Goal: Task Accomplishment & Management: Manage account settings

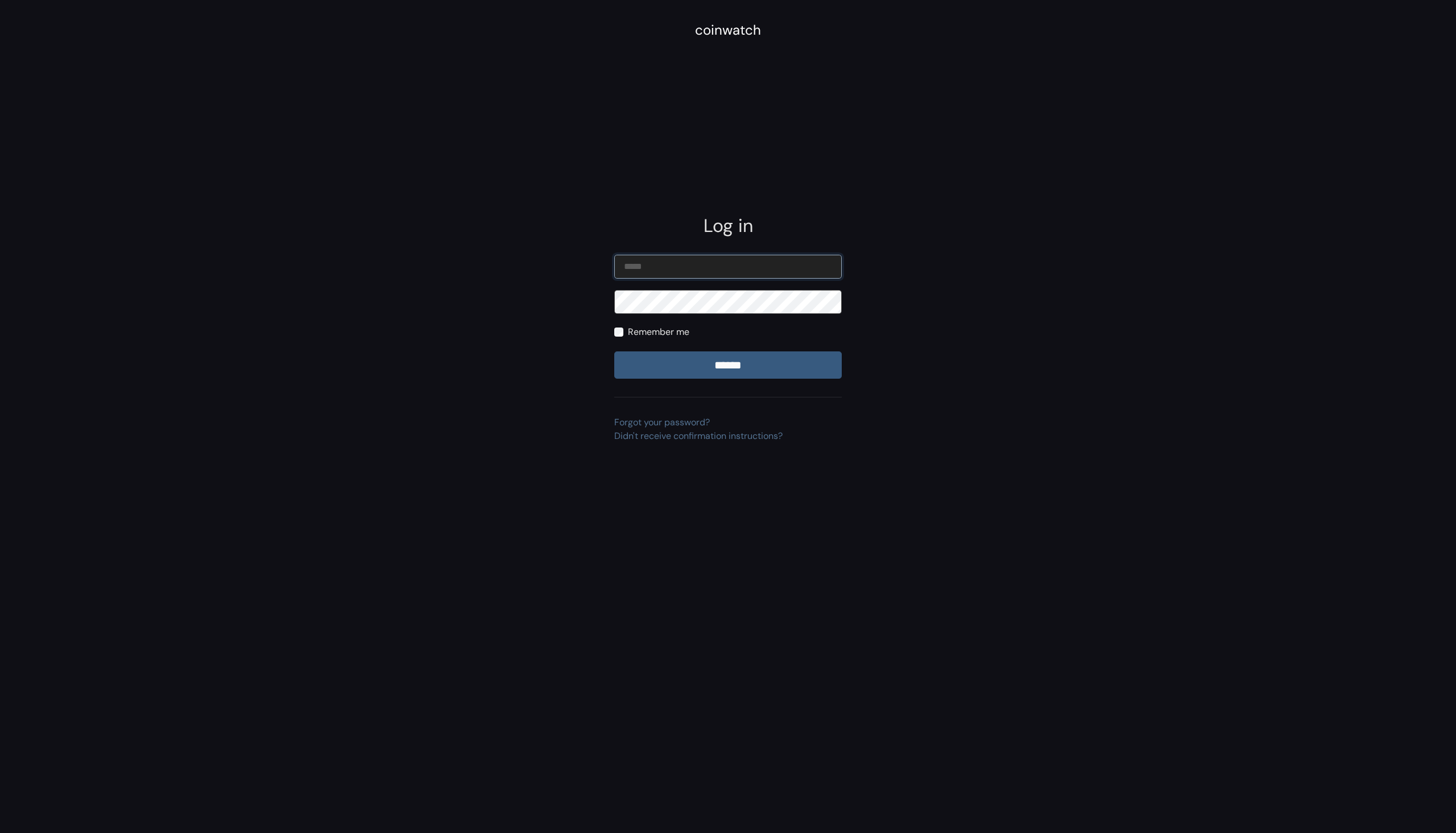
type input "**********"
click at [740, 388] on div "**********" at bounding box center [728, 329] width 228 height 228
click at [749, 377] on input "******" at bounding box center [728, 365] width 228 height 27
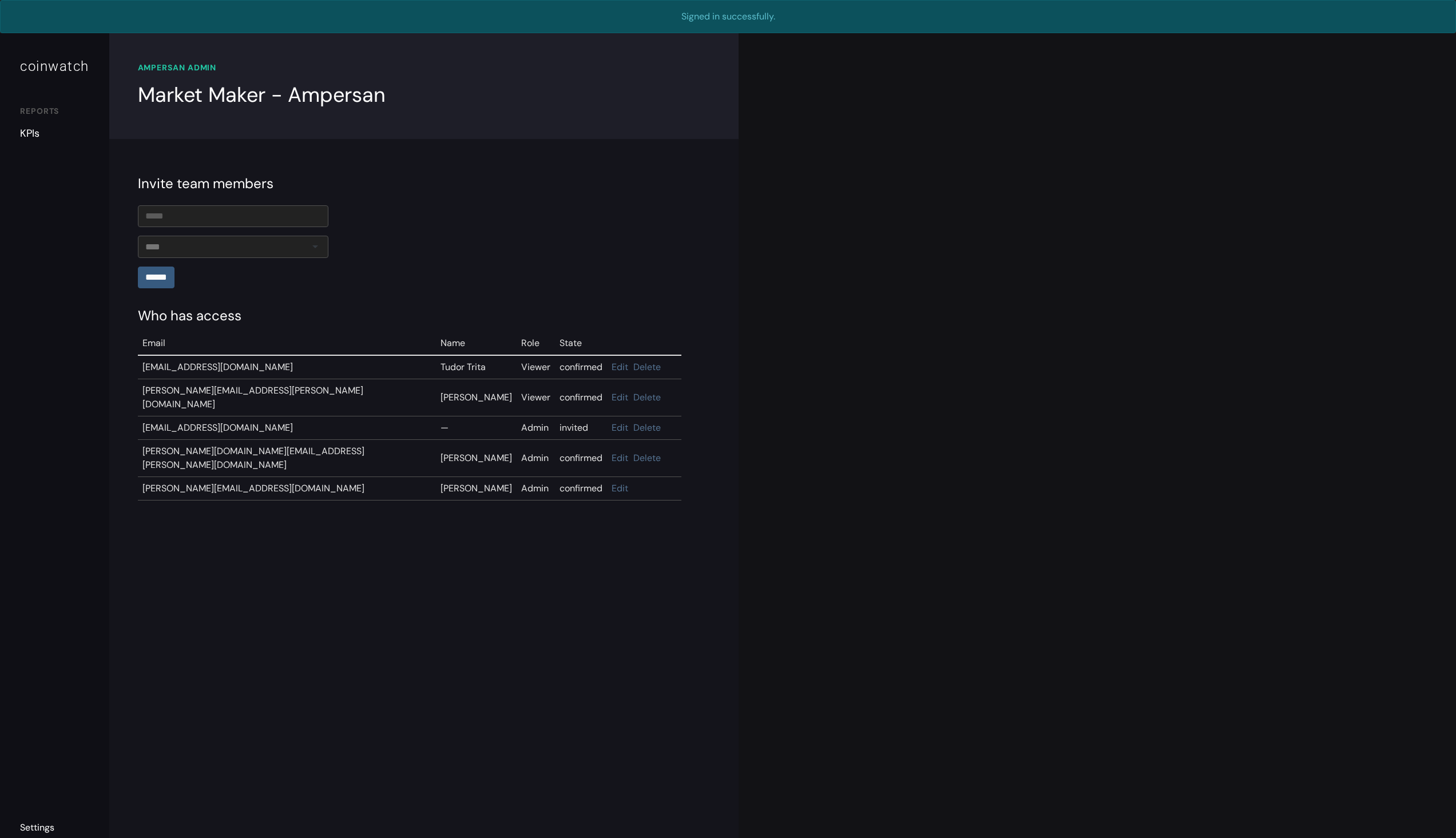
click at [40, 133] on link "KPIs" at bounding box center [54, 134] width 69 height 16
